Goal: Transaction & Acquisition: Purchase product/service

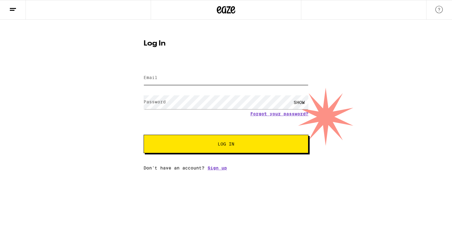
click at [214, 80] on input "Email" at bounding box center [225, 78] width 165 height 14
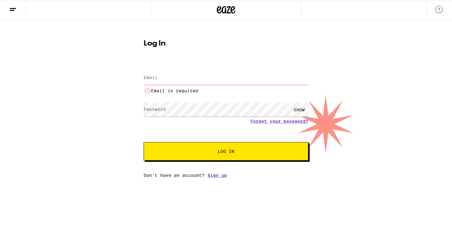
type input "[EMAIL_ADDRESS][DOMAIN_NAME]"
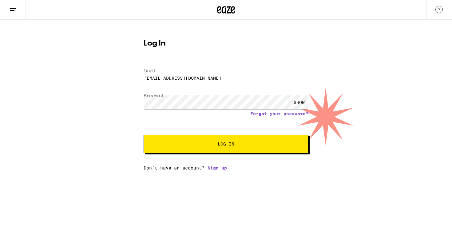
click at [218, 144] on span "Log In" at bounding box center [226, 144] width 17 height 4
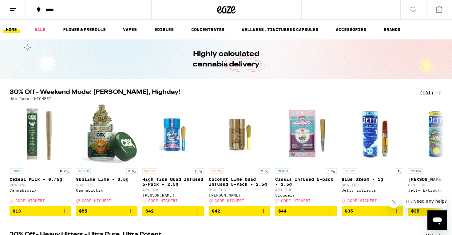
click at [428, 93] on div "(131)" at bounding box center [430, 92] width 23 height 7
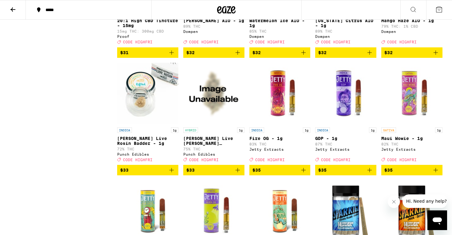
scroll to position [2476, 0]
